Goal: Browse casually: Explore the website without a specific task or goal

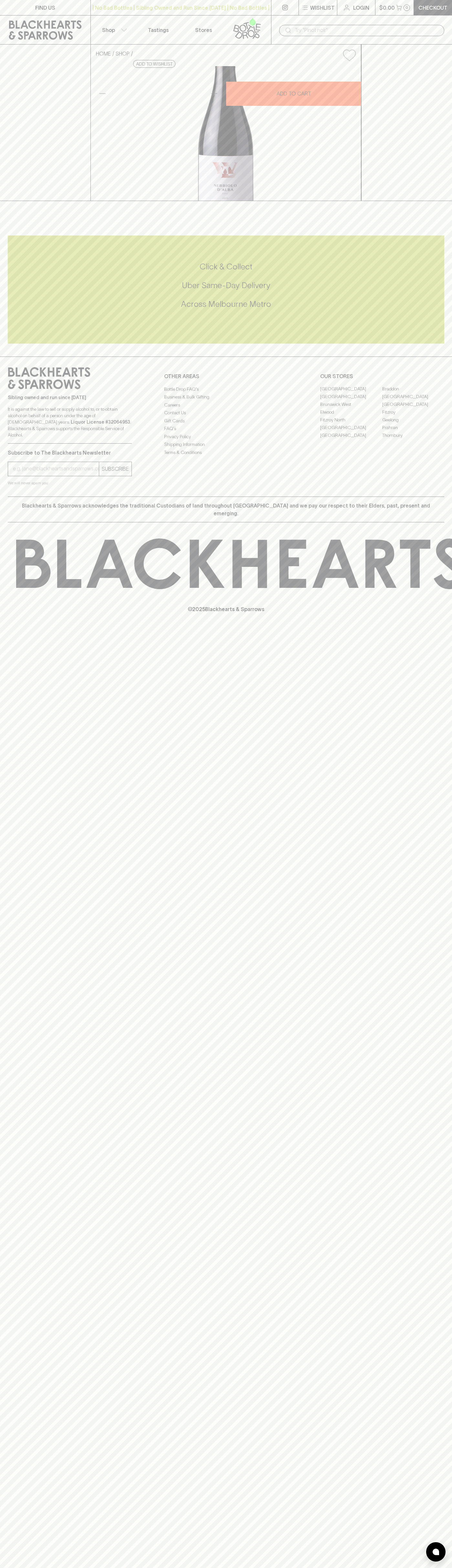
click at [18, 29] on icon at bounding box center [45, 30] width 81 height 19
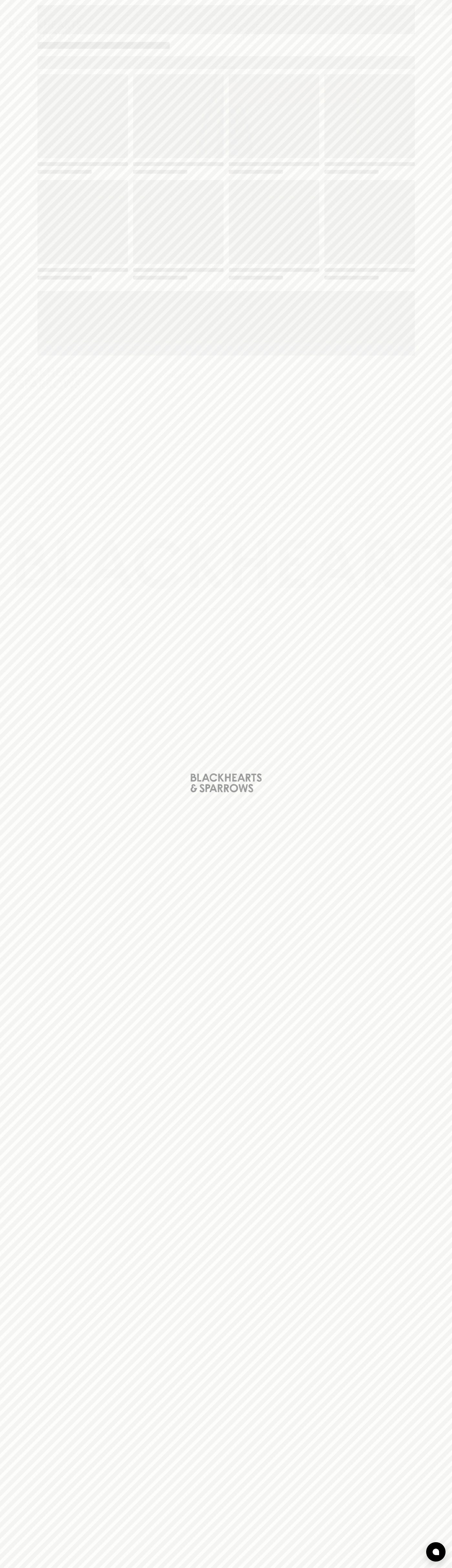
click at [422, 1278] on div "Loading" at bounding box center [226, 784] width 452 height 1568
click at [79, 1567] on html "FIND US | No Bad Bottles | Sibling Owned and Run Since 2006 | No Bad Bottles | …" at bounding box center [226, 784] width 452 height 1568
click at [16, 1108] on div "Loading" at bounding box center [226, 784] width 452 height 1568
